Goal: Find specific page/section: Find specific page/section

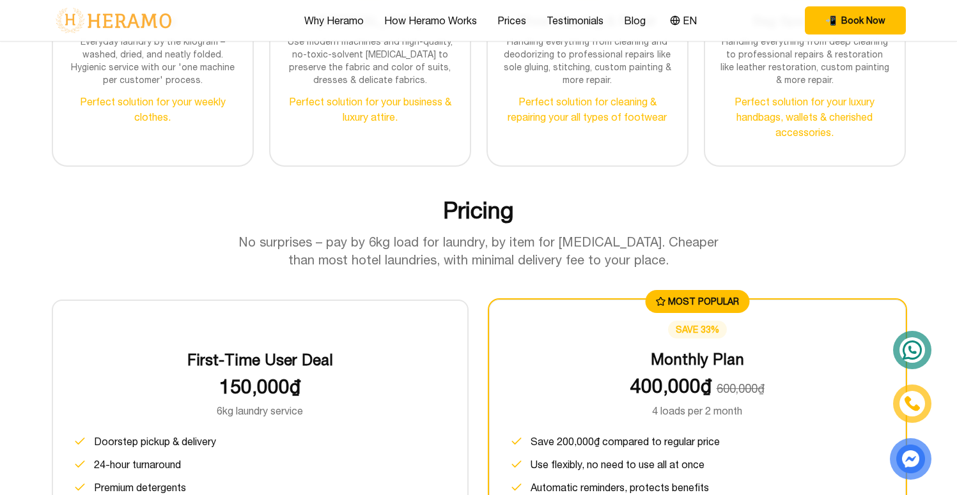
scroll to position [1453, 0]
click at [517, 19] on link "Prices" at bounding box center [511, 20] width 29 height 15
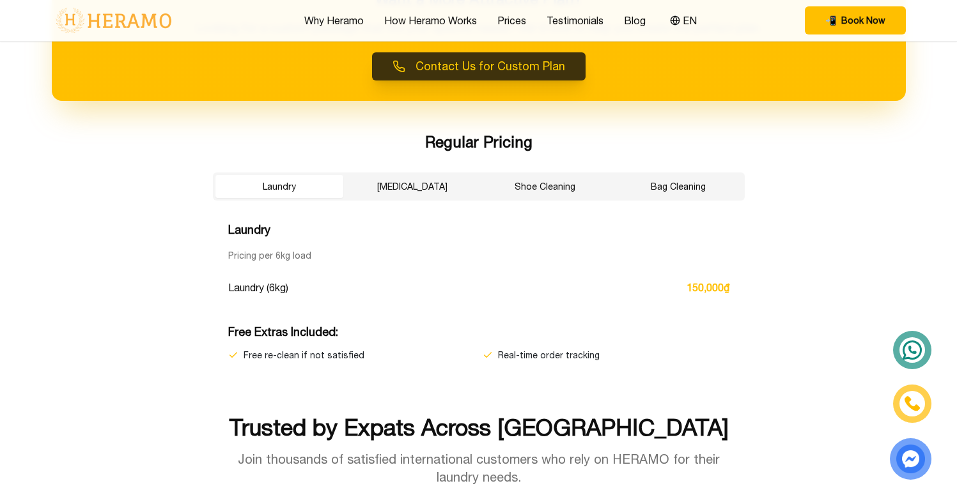
scroll to position [2101, 0]
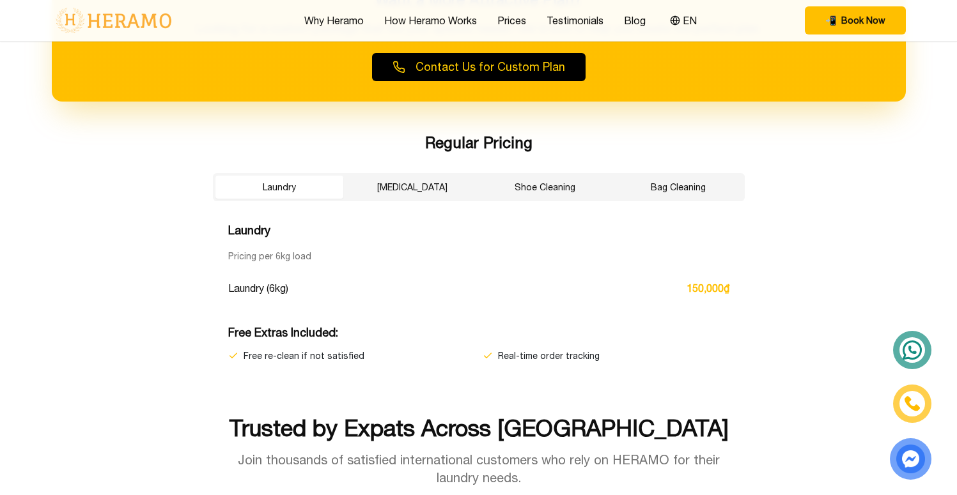
click at [421, 191] on button "[MEDICAL_DATA]" at bounding box center [412, 187] width 128 height 23
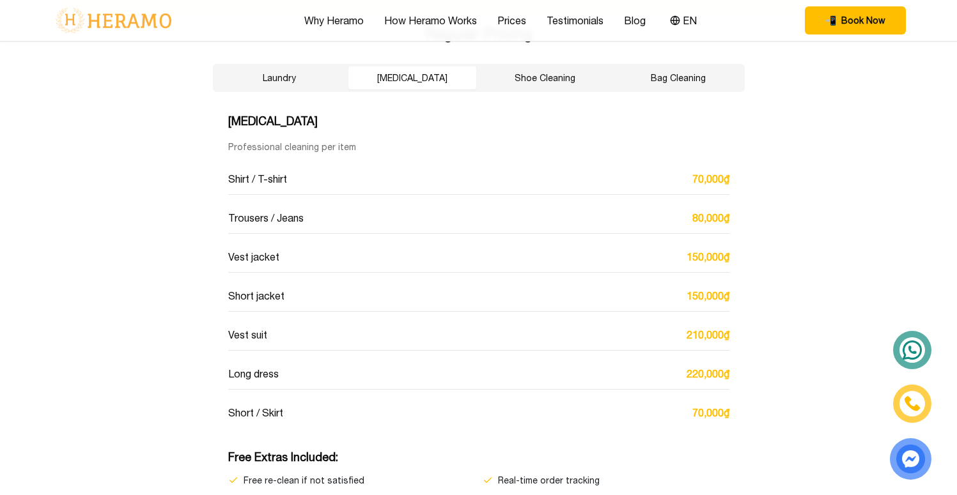
scroll to position [2207, 0]
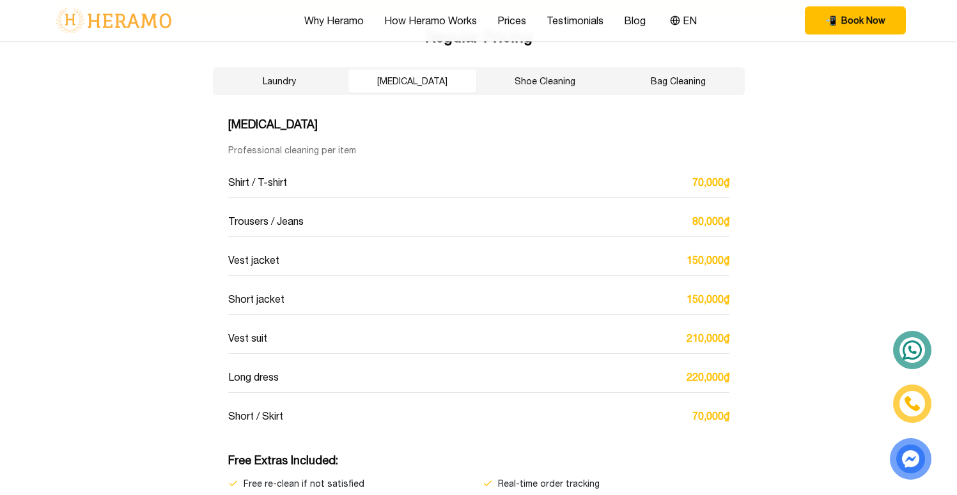
click at [660, 79] on button "Bag Cleaning" at bounding box center [678, 81] width 128 height 23
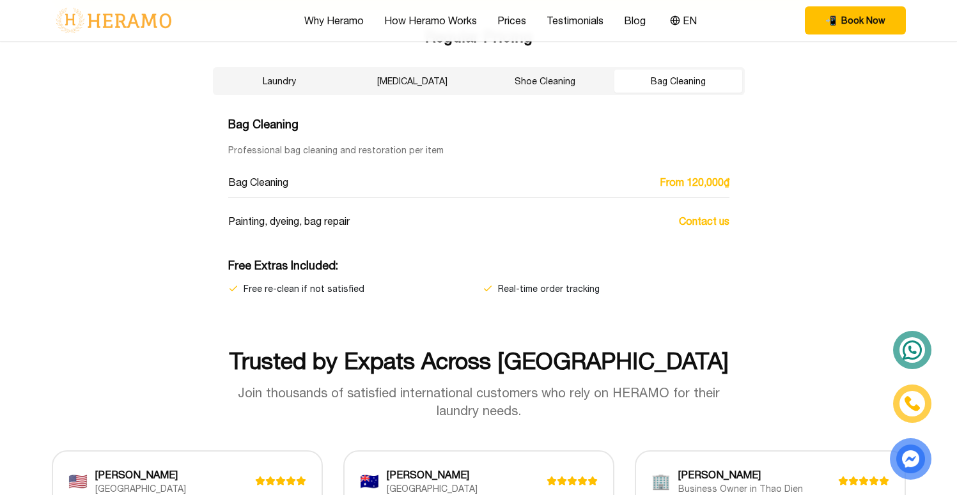
click at [709, 182] on span "From 120,000₫" at bounding box center [695, 182] width 70 height 15
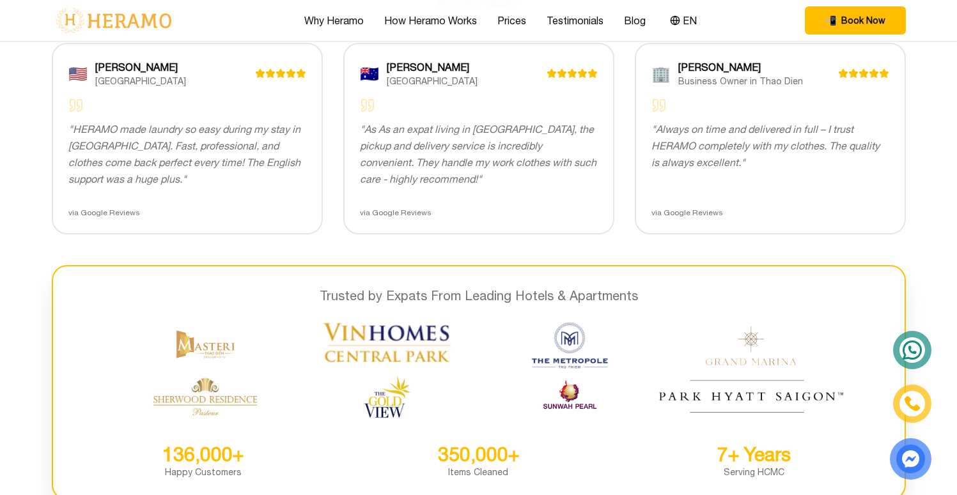
scroll to position [2644, 0]
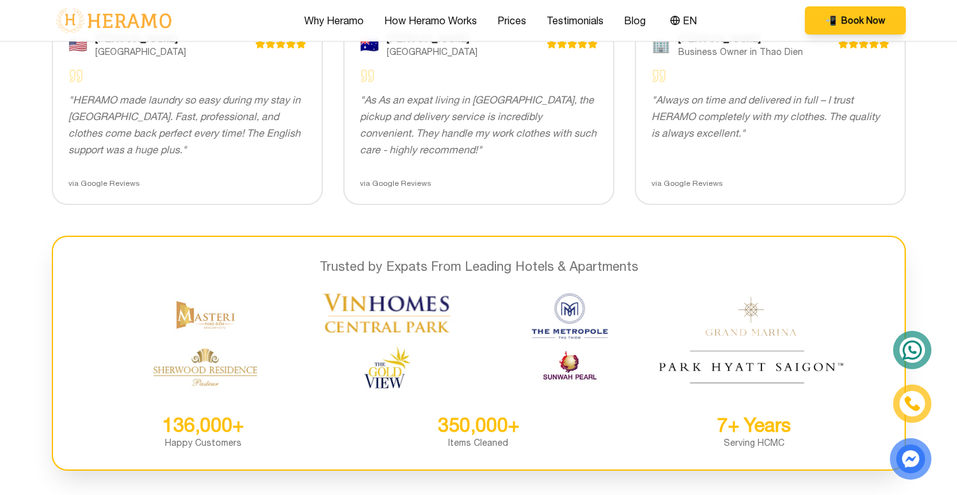
click at [840, 24] on span "📲 Book Now" at bounding box center [855, 20] width 60 height 13
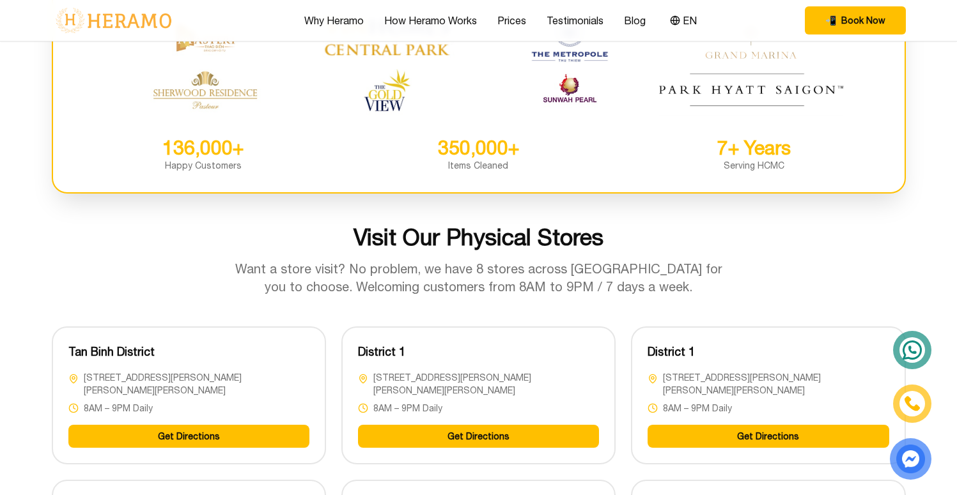
scroll to position [2919, 0]
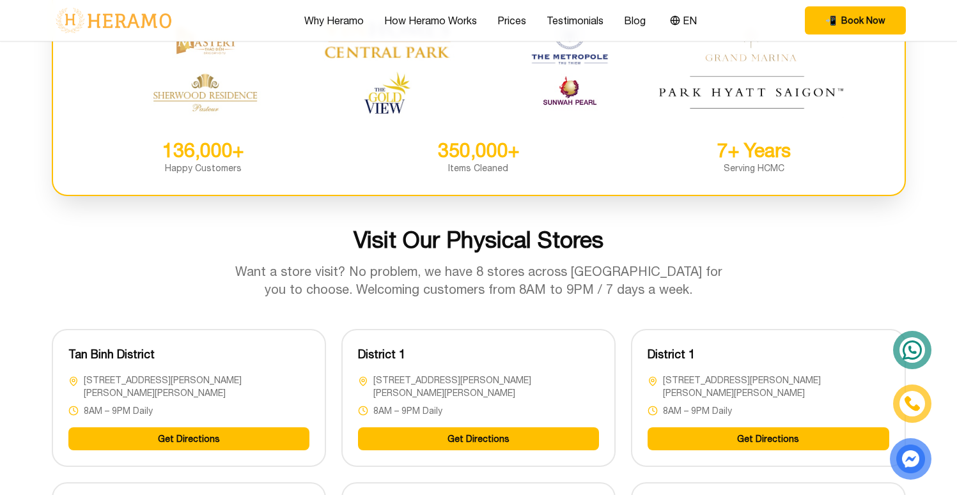
click at [435, 383] on span "[STREET_ADDRESS][PERSON_NAME][PERSON_NAME][PERSON_NAME]" at bounding box center [486, 387] width 226 height 26
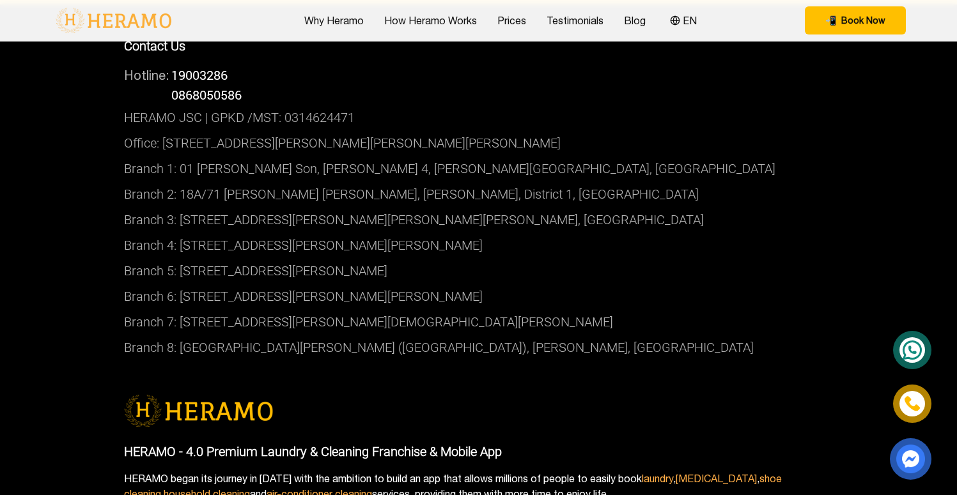
scroll to position [4584, 0]
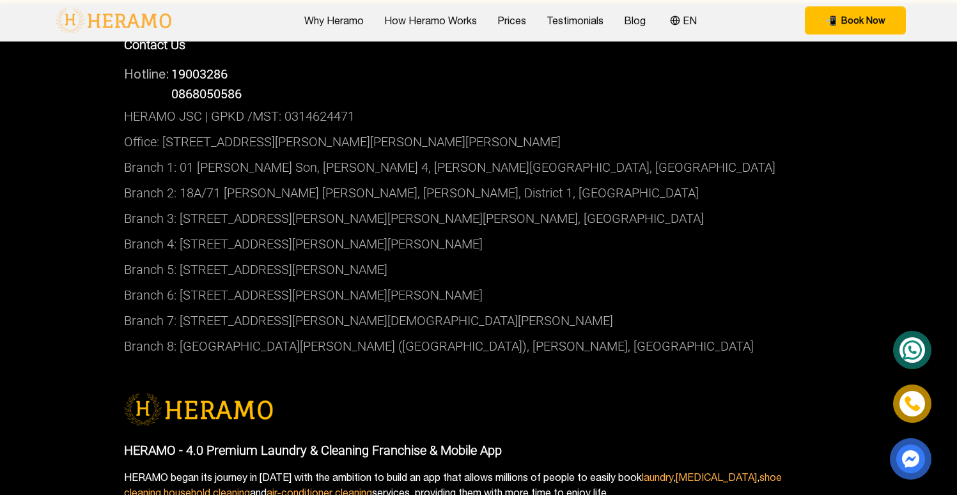
click at [446, 182] on p "Branch 2: 18A/71 [PERSON_NAME] [PERSON_NAME], [PERSON_NAME], District 1, [GEOGR…" at bounding box center [479, 193] width 710 height 26
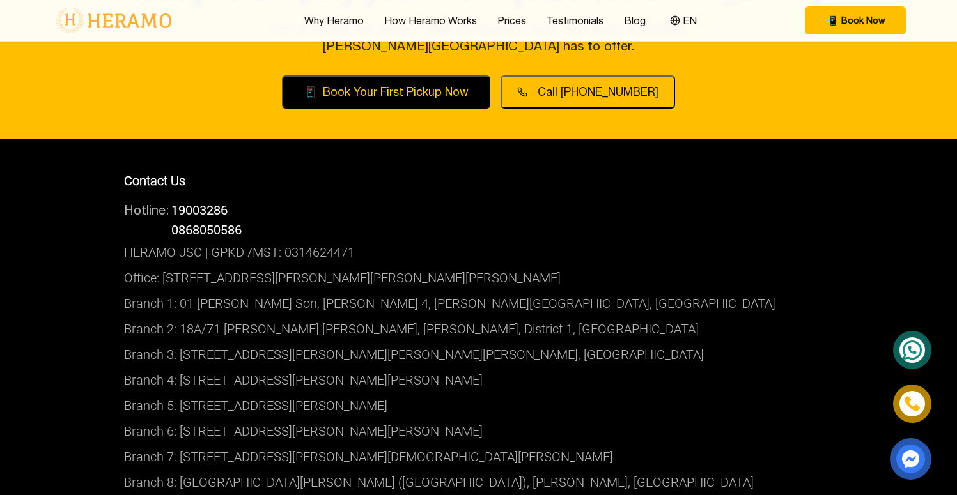
scroll to position [4480, 0]
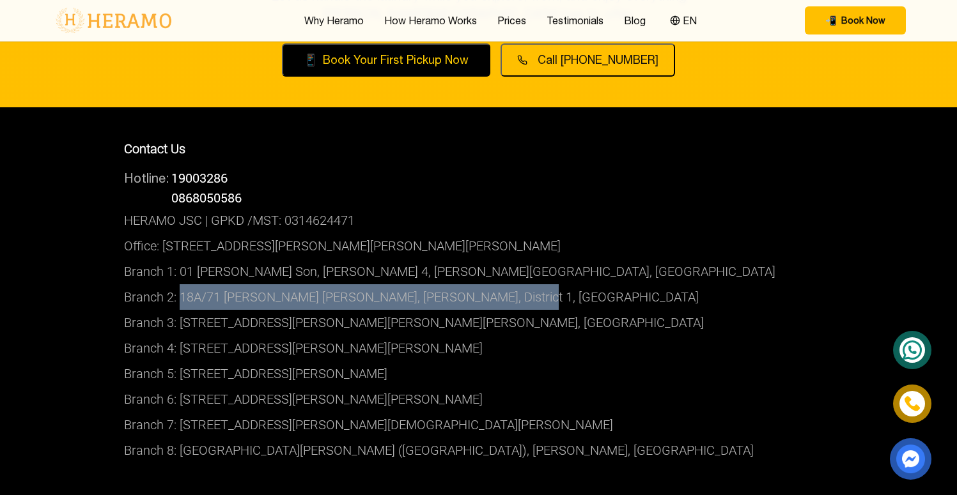
drag, startPoint x: 585, startPoint y: 281, endPoint x: 181, endPoint y: 284, distance: 404.1
click at [181, 284] on p "Branch 2: 18A/71 [PERSON_NAME] [PERSON_NAME], [PERSON_NAME], District 1, [GEOGR…" at bounding box center [479, 297] width 710 height 26
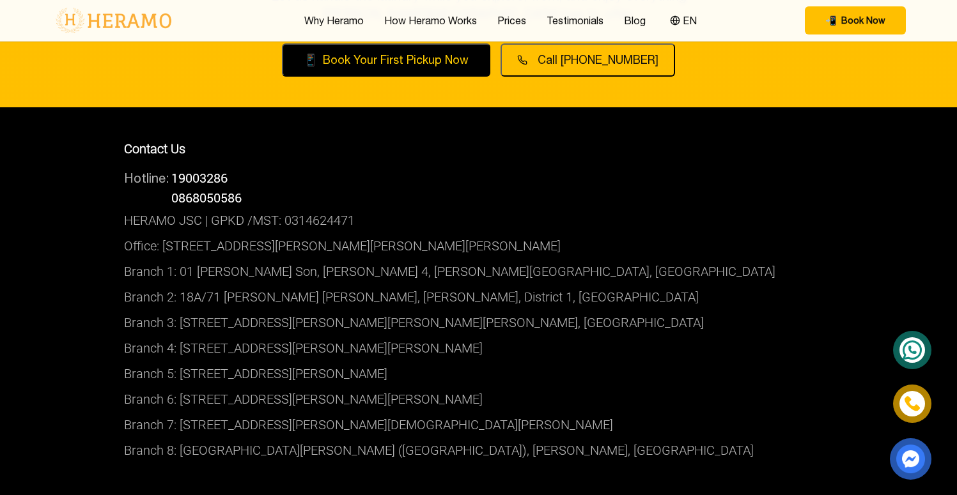
drag, startPoint x: 543, startPoint y: 312, endPoint x: 675, endPoint y: 310, distance: 131.7
click at [675, 310] on p "Branch 3: [STREET_ADDRESS][PERSON_NAME][PERSON_NAME][PERSON_NAME], [GEOGRAPHIC_…" at bounding box center [479, 323] width 710 height 26
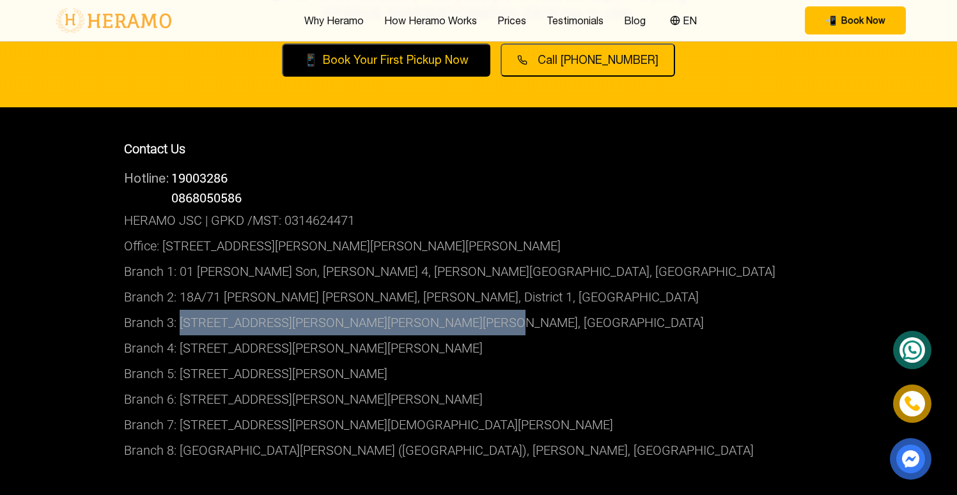
drag, startPoint x: 490, startPoint y: 308, endPoint x: 180, endPoint y: 309, distance: 310.1
click at [180, 310] on p "Branch 3: [STREET_ADDRESS][PERSON_NAME][PERSON_NAME][PERSON_NAME], [GEOGRAPHIC_…" at bounding box center [479, 323] width 710 height 26
drag, startPoint x: 526, startPoint y: 332, endPoint x: 177, endPoint y: 345, distance: 348.7
click at [177, 345] on p "Branch 4: [STREET_ADDRESS][PERSON_NAME][PERSON_NAME]" at bounding box center [479, 349] width 710 height 26
drag, startPoint x: 495, startPoint y: 308, endPoint x: 182, endPoint y: 309, distance: 312.6
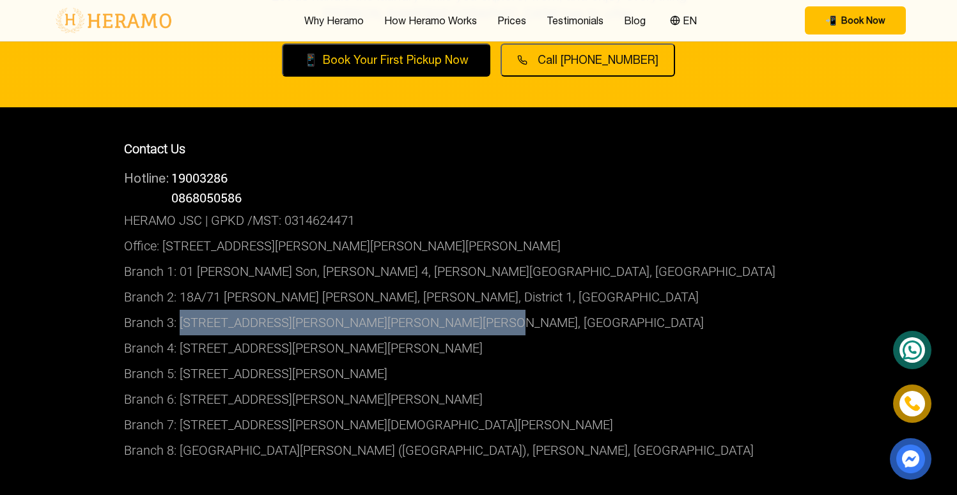
click at [182, 310] on p "Branch 3: [STREET_ADDRESS][PERSON_NAME][PERSON_NAME][PERSON_NAME], [GEOGRAPHIC_…" at bounding box center [479, 323] width 710 height 26
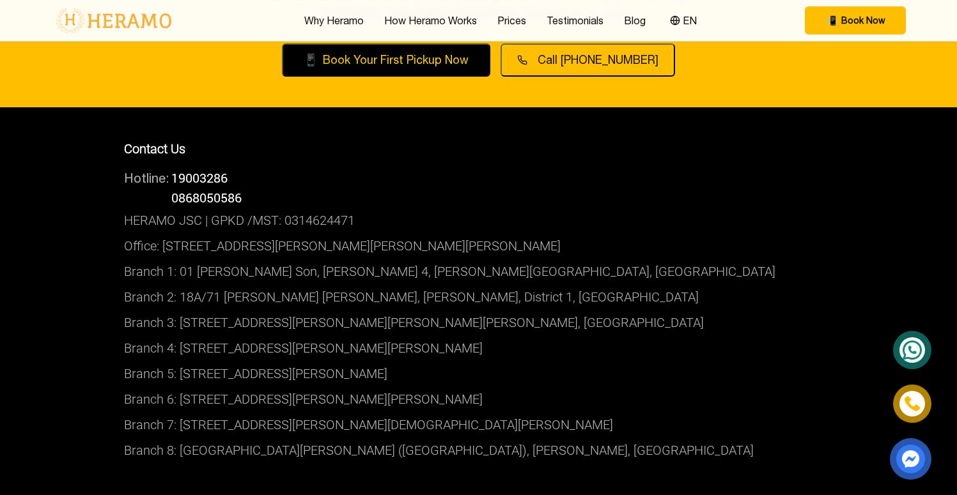
click at [409, 261] on p "Branch 1: 01 [PERSON_NAME] Son, [PERSON_NAME] 4, [PERSON_NAME][GEOGRAPHIC_DATA]…" at bounding box center [479, 272] width 710 height 26
click at [515, 284] on p "Branch 2: 18A/71 [PERSON_NAME] [PERSON_NAME], [PERSON_NAME], District 1, [GEOGR…" at bounding box center [479, 297] width 710 height 26
